Goal: Information Seeking & Learning: Learn about a topic

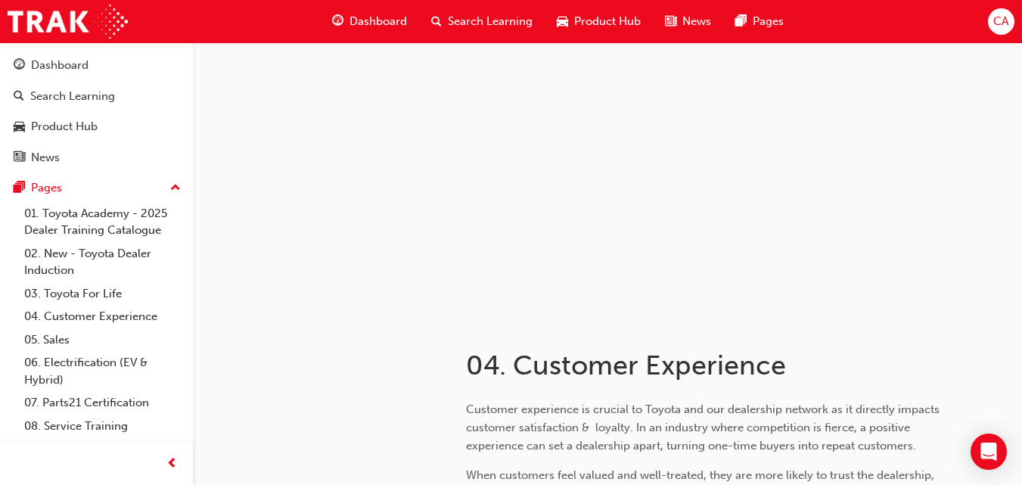
click at [487, 23] on span "Search Learning" at bounding box center [490, 21] width 85 height 17
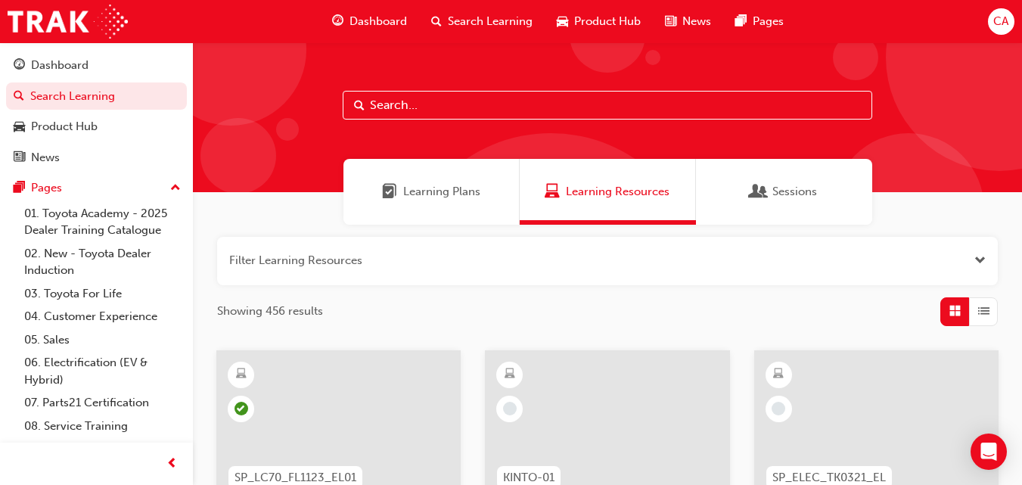
click at [466, 208] on div "Learning Plans" at bounding box center [432, 192] width 176 height 66
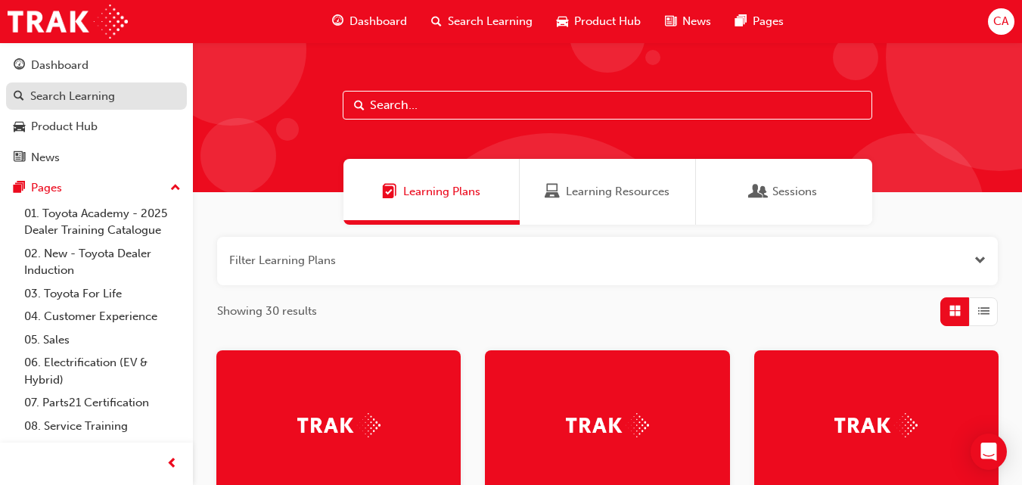
click at [84, 86] on link "Search Learning" at bounding box center [96, 96] width 181 height 28
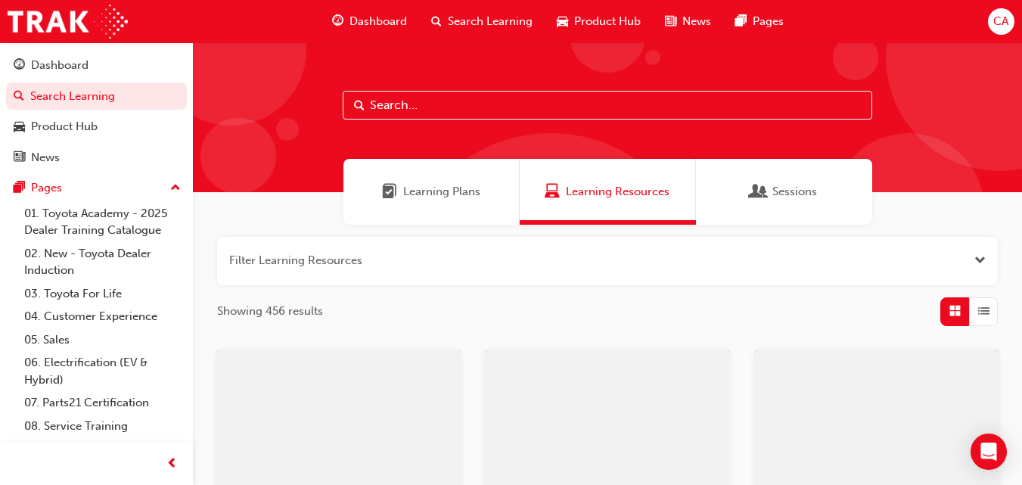
click at [426, 86] on div at bounding box center [607, 117] width 829 height 150
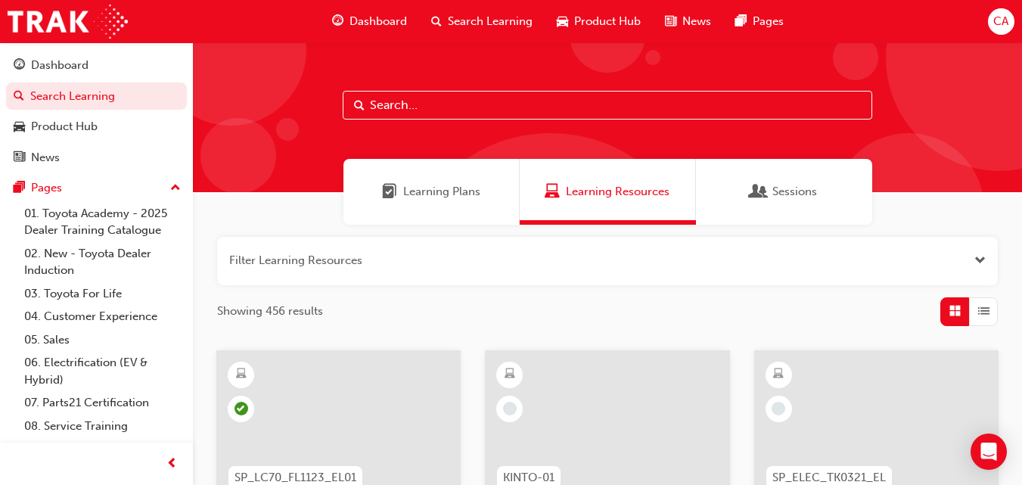
click at [403, 115] on input "text" at bounding box center [608, 105] width 530 height 29
type input "acl"
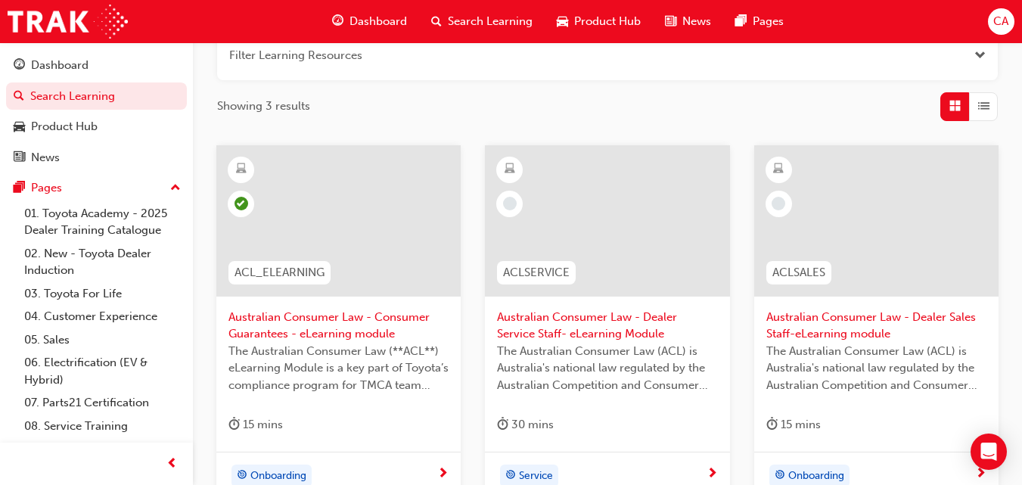
scroll to position [210, 0]
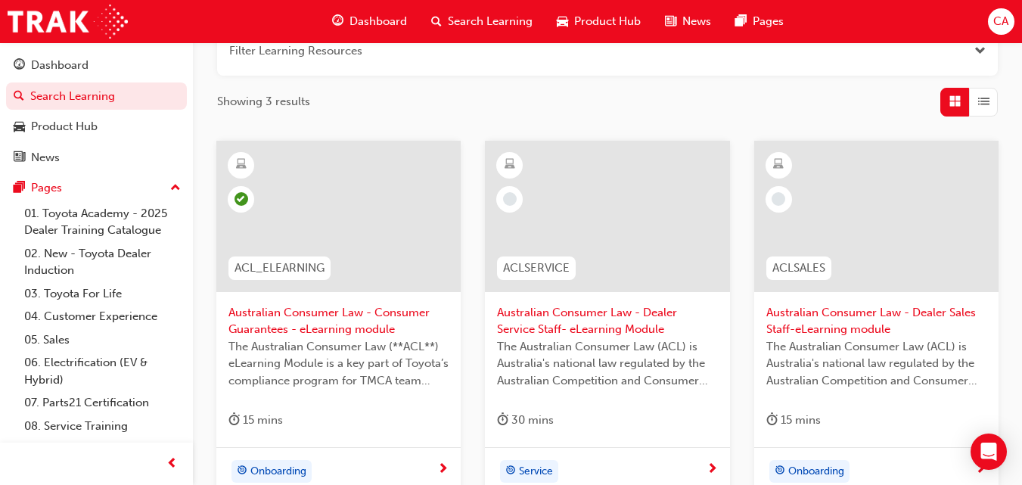
click at [611, 331] on span "Australian Consumer Law - Dealer Service Staff- eLearning Module" at bounding box center [607, 321] width 220 height 34
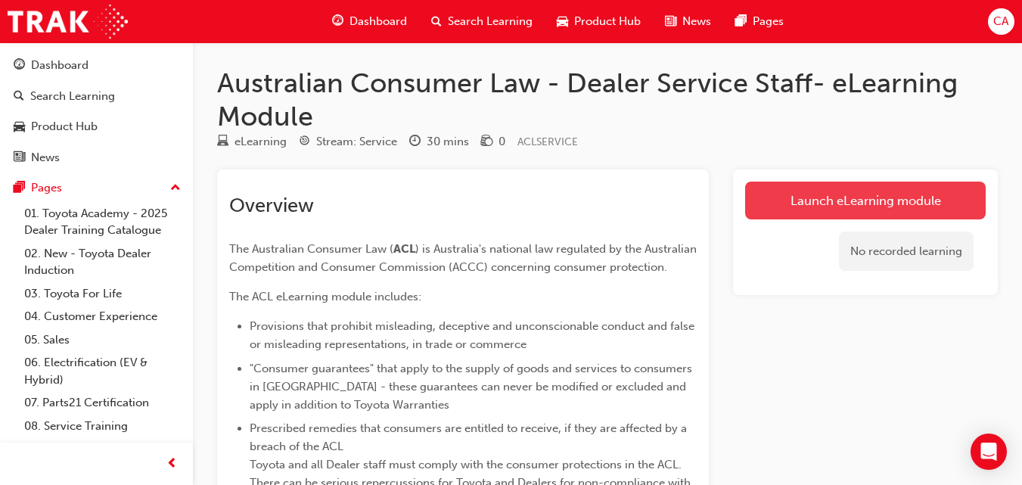
click at [773, 199] on link "Launch eLearning module" at bounding box center [865, 201] width 241 height 38
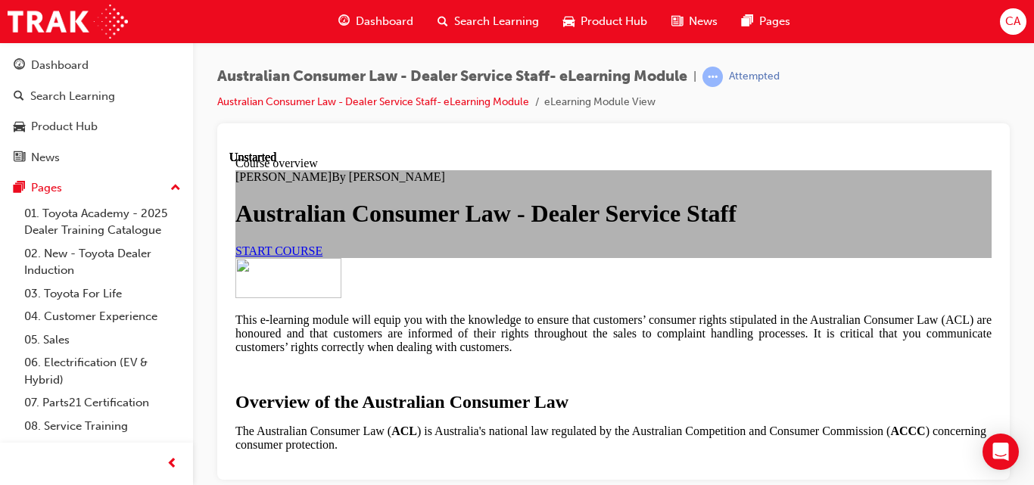
scroll to position [260, 0]
click at [322, 244] on span "START COURSE" at bounding box center [278, 250] width 87 height 13
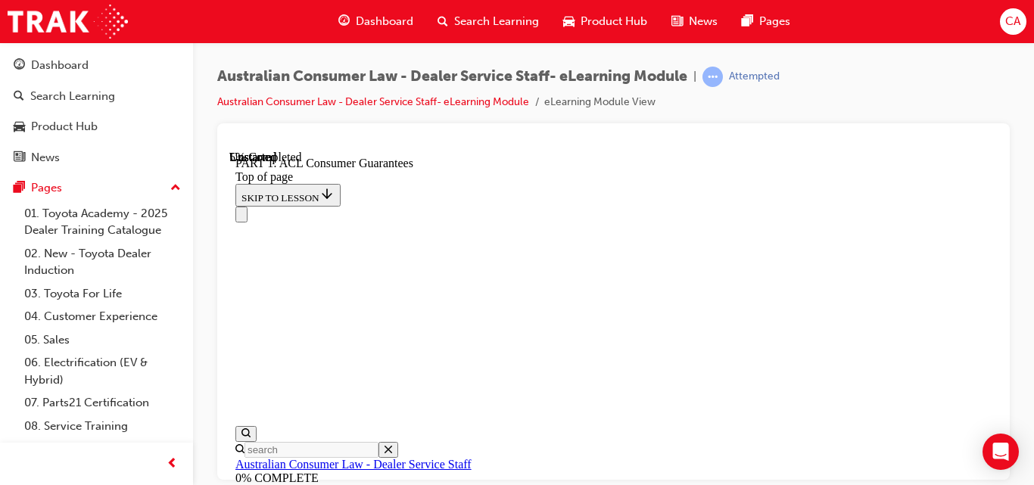
scroll to position [695, 0]
